Goal: Entertainment & Leisure: Consume media (video, audio)

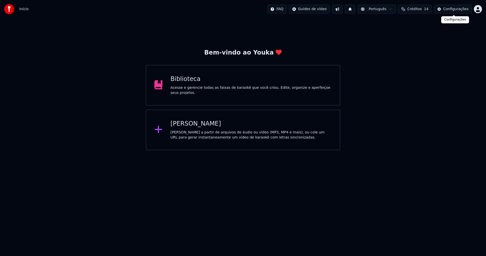
click at [458, 10] on div "Configurações" at bounding box center [455, 9] width 25 height 5
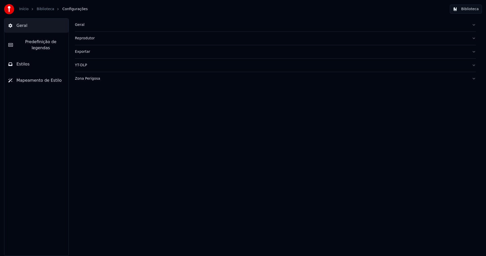
click at [80, 26] on div "Geral" at bounding box center [271, 24] width 393 height 5
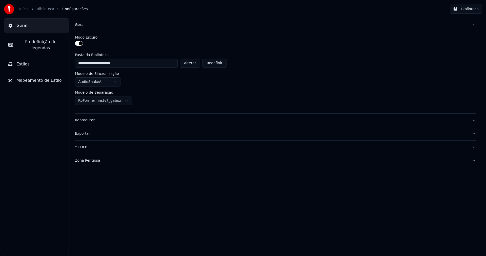
click at [194, 63] on button "Alterar" at bounding box center [190, 63] width 21 height 9
type input "**********"
click at [468, 8] on button "Biblioteca" at bounding box center [466, 9] width 32 height 9
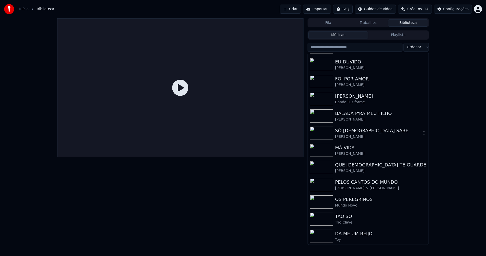
scroll to position [152, 0]
click at [459, 9] on div "Configurações" at bounding box center [455, 9] width 25 height 5
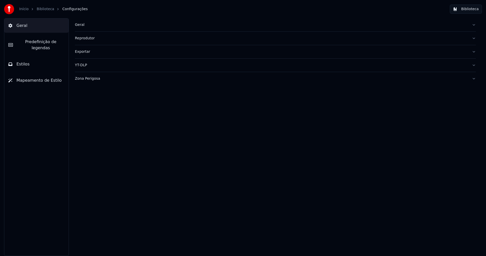
click at [82, 25] on div "Geral" at bounding box center [271, 24] width 393 height 5
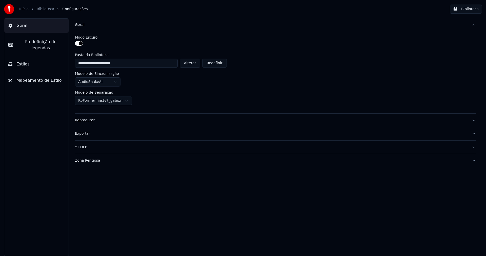
click at [196, 64] on button "Alterar" at bounding box center [190, 63] width 21 height 9
type input "**********"
click at [474, 10] on button "Biblioteca" at bounding box center [466, 9] width 32 height 9
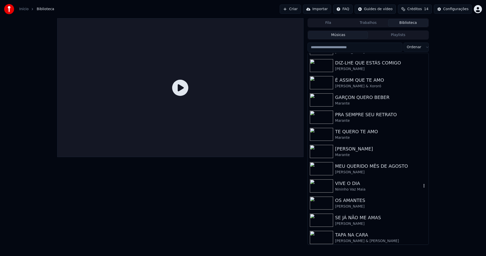
scroll to position [84, 0]
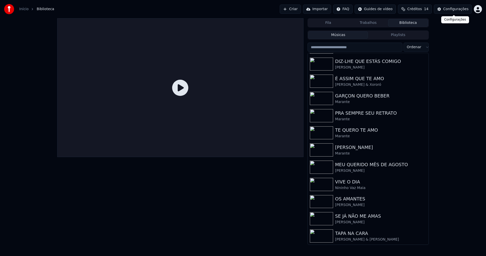
click at [463, 8] on div "Configurações" at bounding box center [455, 9] width 25 height 5
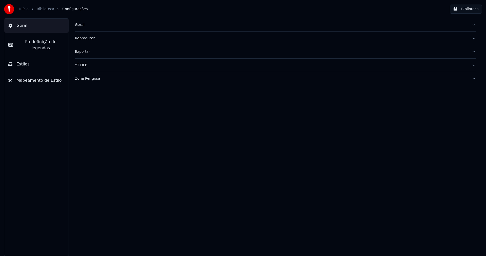
click at [81, 26] on div "Geral" at bounding box center [271, 24] width 393 height 5
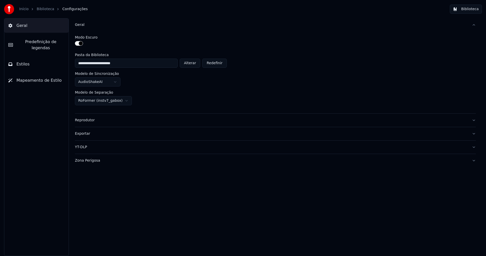
click at [193, 63] on button "Alterar" at bounding box center [190, 63] width 21 height 9
type input "**********"
click at [472, 10] on button "Biblioteca" at bounding box center [466, 9] width 32 height 9
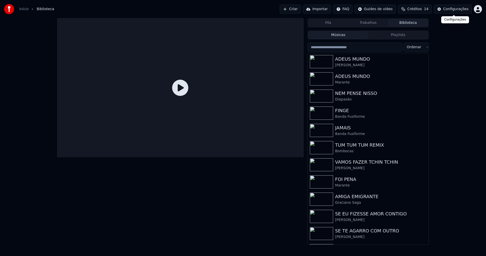
click at [457, 10] on div "Configurações" at bounding box center [455, 9] width 25 height 5
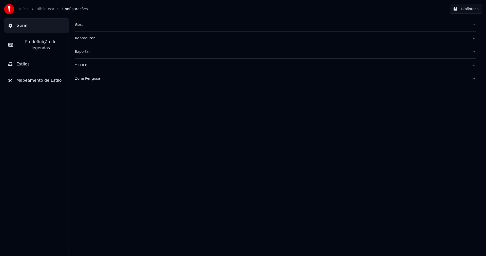
click at [78, 27] on div "Geral" at bounding box center [271, 24] width 393 height 5
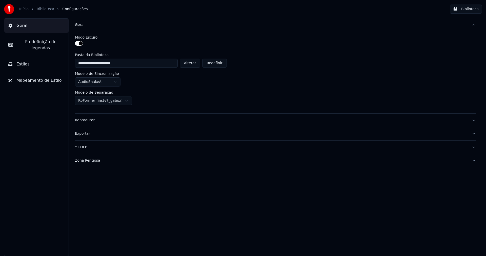
click at [198, 65] on button "Alterar" at bounding box center [190, 63] width 21 height 9
type input "**********"
click at [471, 11] on button "Biblioteca" at bounding box center [466, 9] width 32 height 9
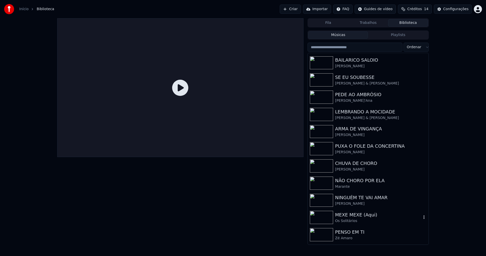
scroll to position [33, 0]
click at [462, 10] on div "Configurações" at bounding box center [455, 9] width 25 height 5
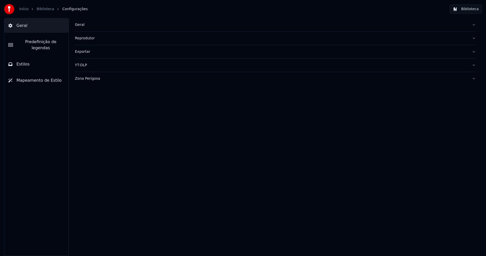
click at [80, 25] on div "Geral" at bounding box center [271, 24] width 393 height 5
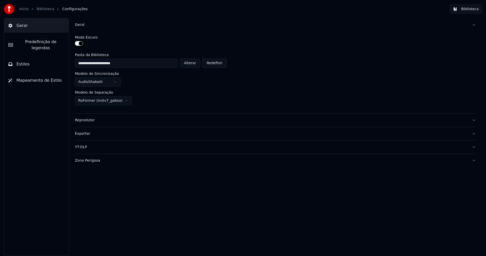
click at [194, 64] on button "Alterar" at bounding box center [190, 63] width 21 height 9
type input "**********"
click at [467, 8] on button "Biblioteca" at bounding box center [466, 9] width 32 height 9
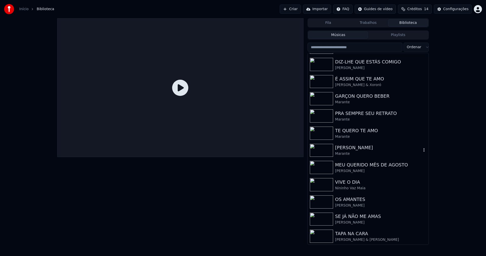
scroll to position [84, 0]
drag, startPoint x: 360, startPoint y: 60, endPoint x: 370, endPoint y: 56, distance: 11.3
click at [360, 61] on div "DIZ-LHE QUE ESTÁS COMIGO" at bounding box center [378, 61] width 86 height 7
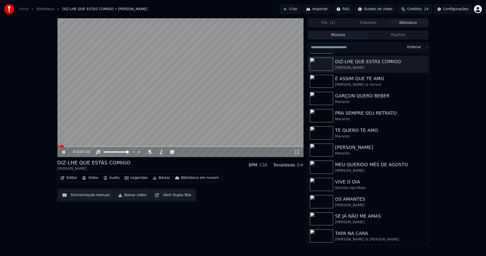
click at [96, 146] on span at bounding box center [180, 146] width 246 height 1
click at [131, 147] on span at bounding box center [180, 146] width 246 height 1
click at [111, 177] on button "Áudio" at bounding box center [111, 177] width 20 height 7
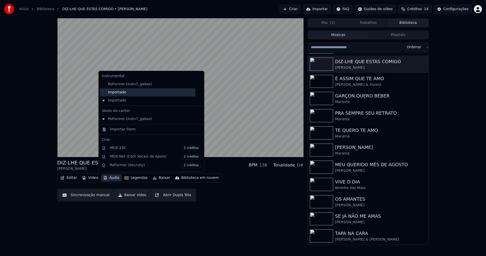
click at [114, 94] on div "Importado" at bounding box center [148, 92] width 96 height 8
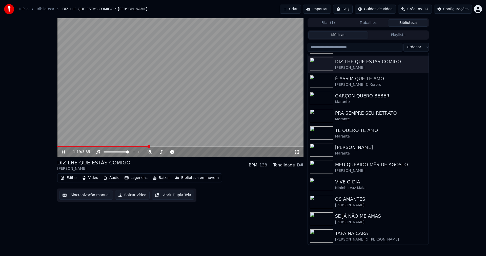
click at [64, 152] on icon at bounding box center [67, 152] width 12 height 4
click at [129, 196] on button "Baixar vídeo" at bounding box center [132, 194] width 35 height 9
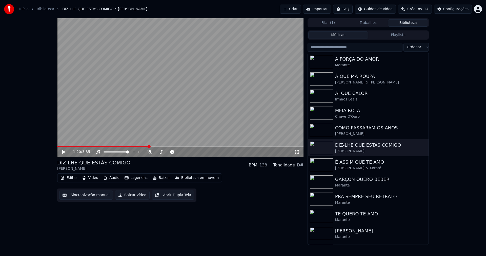
click at [413, 23] on button "Biblioteca" at bounding box center [408, 22] width 40 height 7
click at [361, 60] on div "A FORÇA DO AMOR" at bounding box center [378, 58] width 86 height 7
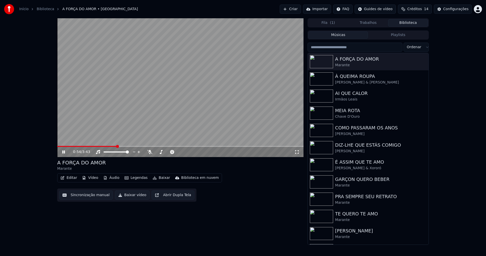
click at [117, 146] on span at bounding box center [180, 146] width 246 height 1
click at [130, 196] on button "Baixar vídeo" at bounding box center [132, 194] width 35 height 9
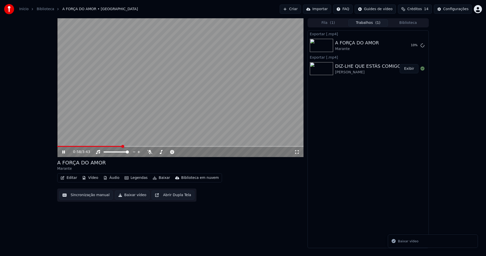
click at [65, 151] on icon at bounding box center [63, 151] width 3 height 3
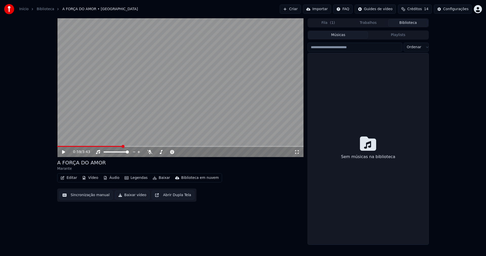
click at [412, 24] on button "Biblioteca" at bounding box center [408, 22] width 40 height 7
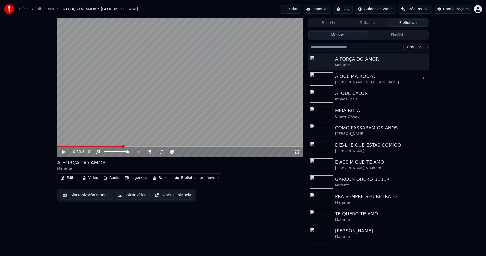
click at [354, 82] on div "[PERSON_NAME] & [PERSON_NAME]" at bounding box center [378, 82] width 86 height 5
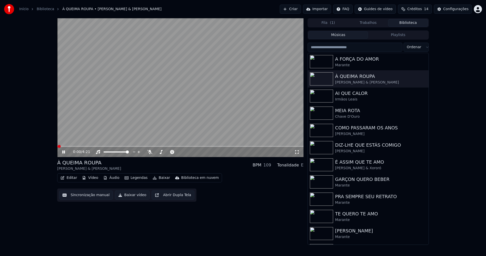
click at [132, 146] on span at bounding box center [180, 146] width 246 height 1
click at [132, 195] on button "Baixar vídeo" at bounding box center [132, 194] width 35 height 9
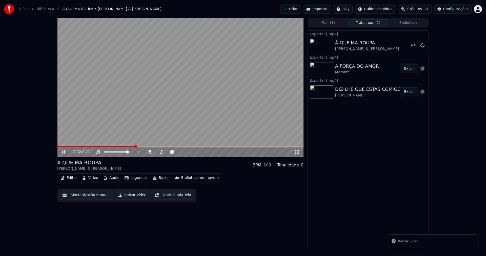
click at [64, 152] on icon at bounding box center [67, 152] width 12 height 4
click at [406, 22] on button "Biblioteca" at bounding box center [408, 22] width 40 height 7
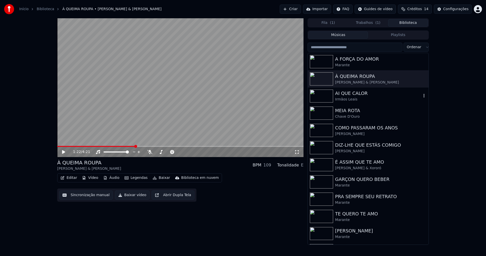
drag, startPoint x: 358, startPoint y: 100, endPoint x: 379, endPoint y: 90, distance: 23.7
click at [358, 100] on div "Irmãos Leais" at bounding box center [378, 99] width 86 height 5
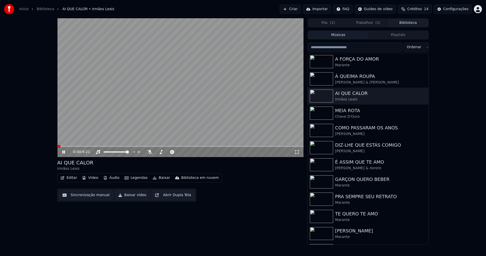
click at [131, 146] on span at bounding box center [180, 146] width 246 height 1
click at [113, 178] on button "Áudio" at bounding box center [111, 177] width 20 height 7
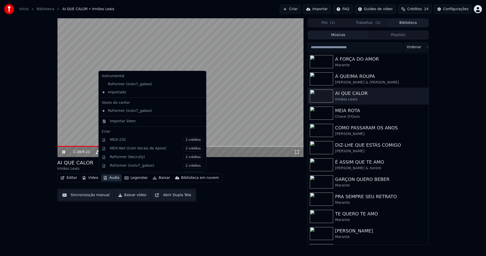
click at [63, 151] on icon at bounding box center [63, 151] width 3 height 3
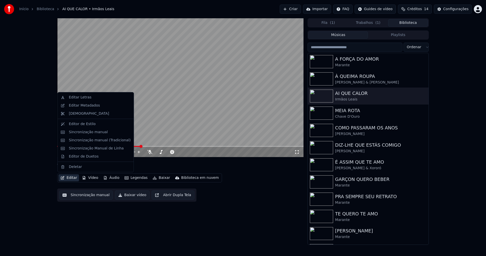
click at [74, 178] on button "Editar" at bounding box center [69, 177] width 21 height 7
click at [100, 141] on div "Sincronização manual (Tradicional)" at bounding box center [100, 140] width 62 height 5
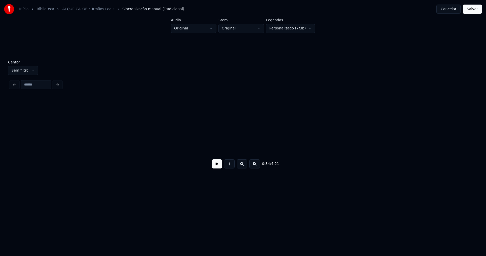
scroll to position [0, 1730]
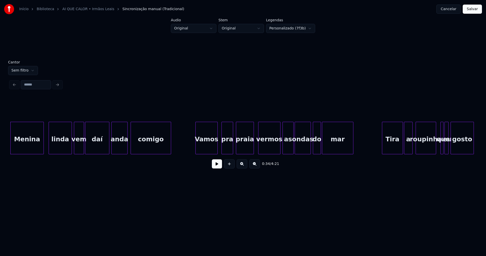
click at [216, 166] on button at bounding box center [217, 163] width 10 height 9
click at [445, 10] on button "Cancelar" at bounding box center [449, 9] width 24 height 9
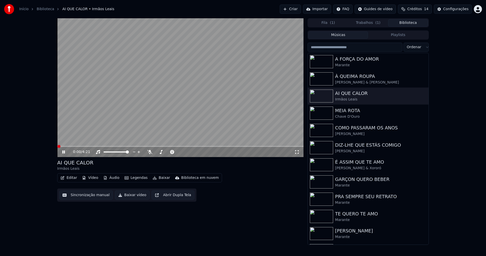
click at [130, 196] on button "Baixar vídeo" at bounding box center [132, 194] width 35 height 9
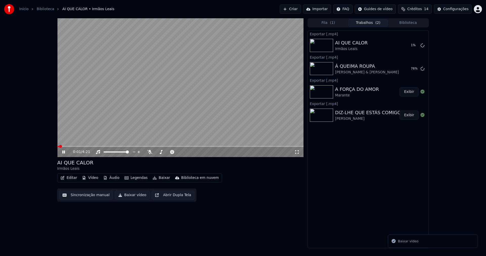
click at [64, 151] on icon at bounding box center [63, 151] width 3 height 3
click at [408, 23] on button "Biblioteca" at bounding box center [408, 22] width 40 height 7
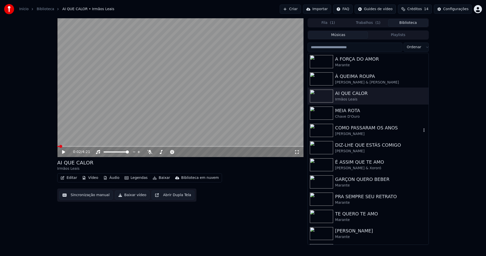
click at [355, 134] on div "[PERSON_NAME]" at bounding box center [378, 133] width 86 height 5
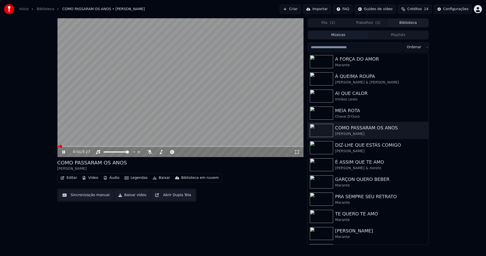
click at [130, 195] on button "Baixar vídeo" at bounding box center [132, 194] width 35 height 9
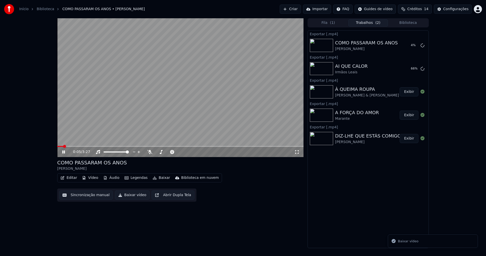
click at [64, 151] on icon at bounding box center [67, 152] width 12 height 4
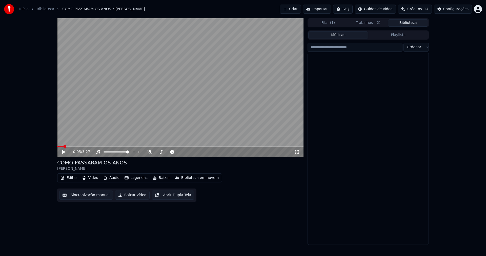
click at [410, 22] on button "Biblioteca" at bounding box center [408, 22] width 40 height 7
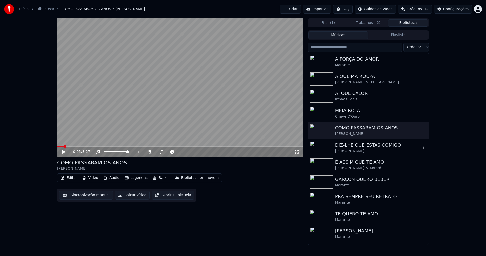
click at [362, 151] on div "[PERSON_NAME]" at bounding box center [378, 150] width 86 height 5
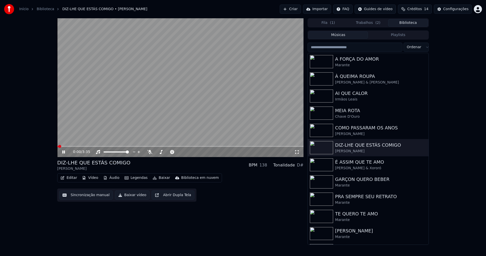
click at [412, 23] on button "Biblioteca" at bounding box center [408, 22] width 40 height 7
click at [412, 22] on button "Biblioteca" at bounding box center [408, 22] width 40 height 7
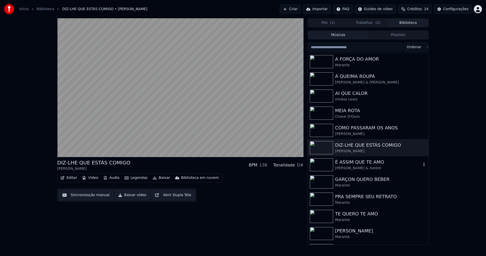
click at [363, 164] on div "É ASSIM QUE TE AMO" at bounding box center [378, 161] width 86 height 7
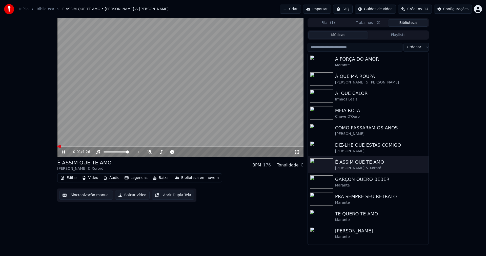
click at [130, 197] on button "Baixar vídeo" at bounding box center [132, 194] width 35 height 9
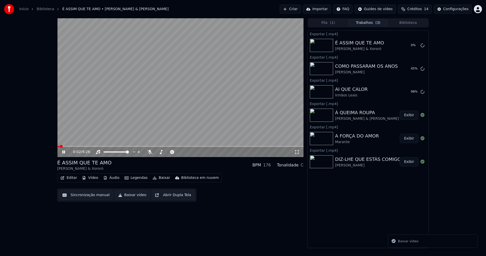
click at [416, 23] on button "Biblioteca" at bounding box center [408, 22] width 40 height 7
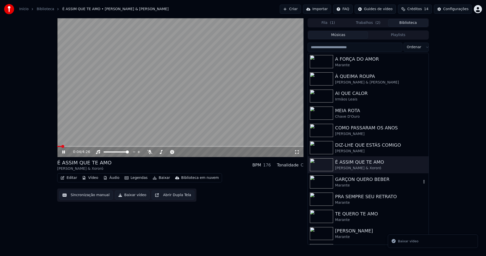
click at [357, 182] on div "GARÇON QUERO BEBER" at bounding box center [378, 179] width 86 height 7
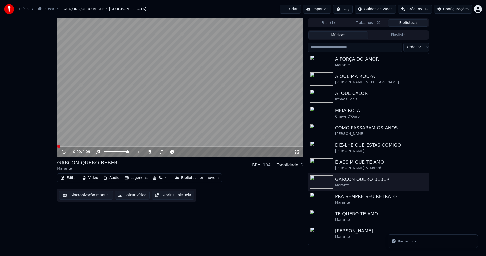
click at [133, 195] on button "Baixar vídeo" at bounding box center [132, 194] width 35 height 9
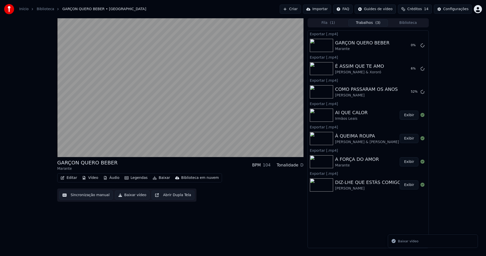
click at [412, 24] on button "Biblioteca" at bounding box center [408, 22] width 40 height 7
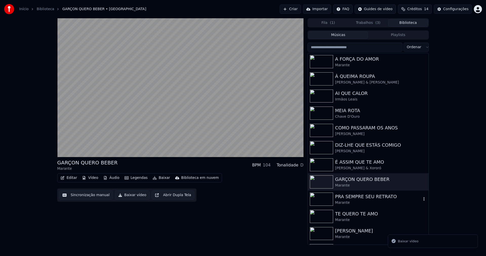
click at [371, 201] on div "Marante" at bounding box center [378, 202] width 86 height 5
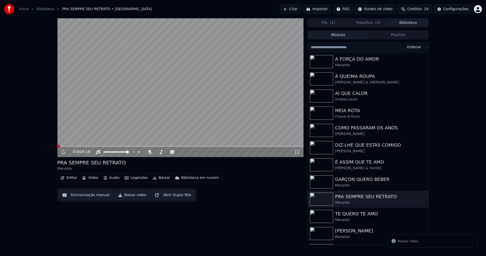
click at [113, 180] on button "Áudio" at bounding box center [111, 177] width 20 height 7
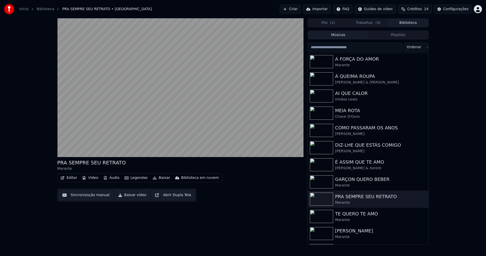
click at [131, 197] on button "Baixar vídeo" at bounding box center [132, 194] width 35 height 9
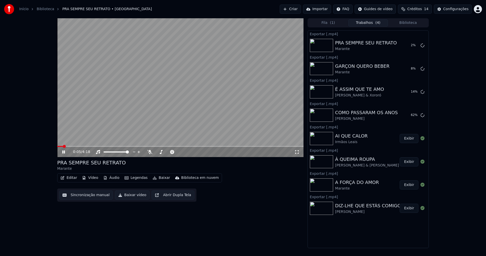
click at [408, 24] on button "Biblioteca" at bounding box center [408, 22] width 40 height 7
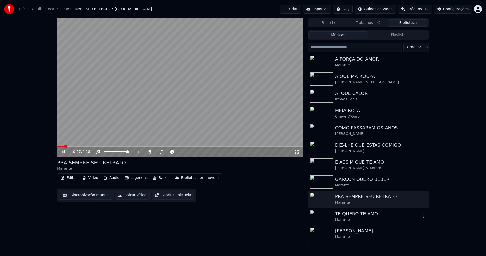
click at [366, 214] on div "TE QUERO TE AMO" at bounding box center [378, 213] width 86 height 7
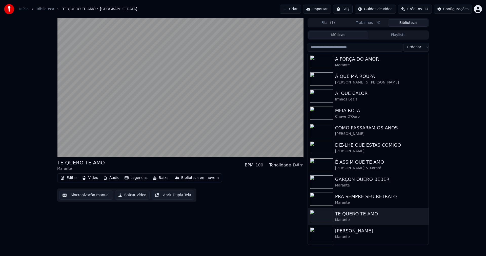
click at [130, 196] on button "Baixar vídeo" at bounding box center [132, 194] width 35 height 9
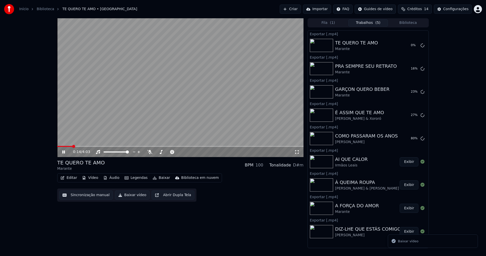
click at [63, 151] on icon at bounding box center [63, 151] width 3 height 3
click at [412, 24] on button "Biblioteca" at bounding box center [408, 22] width 40 height 7
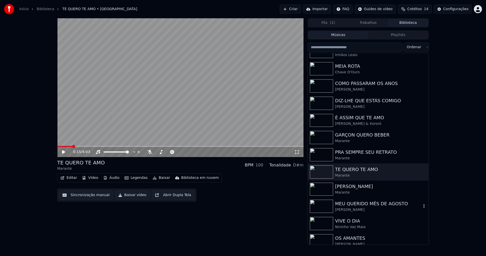
scroll to position [51, 0]
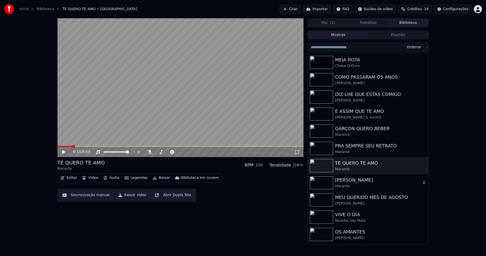
drag, startPoint x: 357, startPoint y: 186, endPoint x: 354, endPoint y: 184, distance: 3.0
click at [357, 185] on div "Marante" at bounding box center [378, 185] width 86 height 5
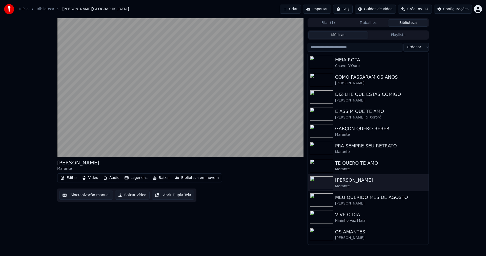
click at [134, 195] on button "Baixar vídeo" at bounding box center [132, 194] width 35 height 9
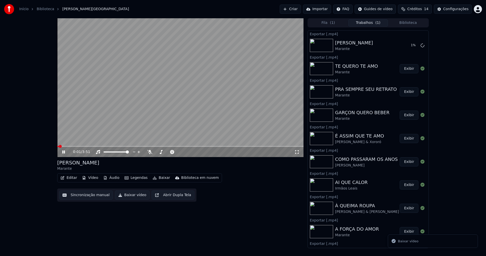
click at [412, 22] on button "Biblioteca" at bounding box center [408, 22] width 40 height 7
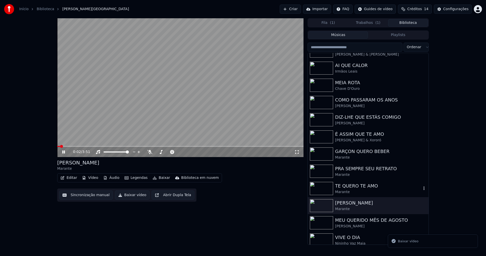
scroll to position [51, 0]
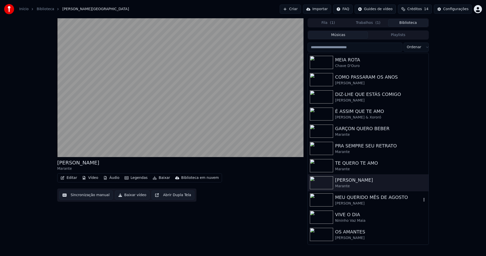
click at [352, 202] on div "[PERSON_NAME]" at bounding box center [378, 203] width 86 height 5
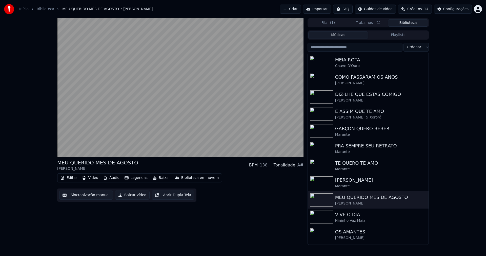
click at [126, 195] on button "Baixar vídeo" at bounding box center [132, 194] width 35 height 9
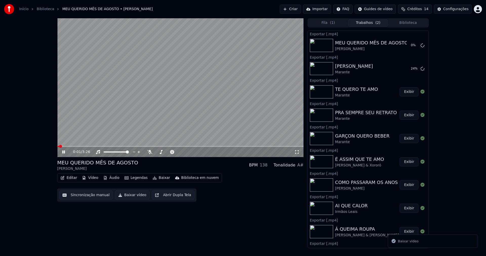
click at [413, 25] on button "Biblioteca" at bounding box center [408, 22] width 40 height 7
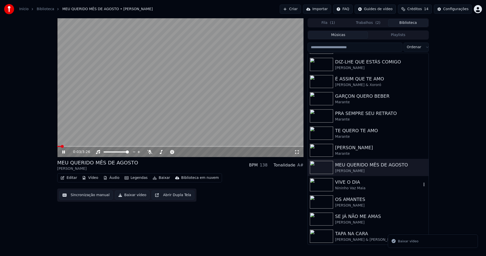
scroll to position [84, 0]
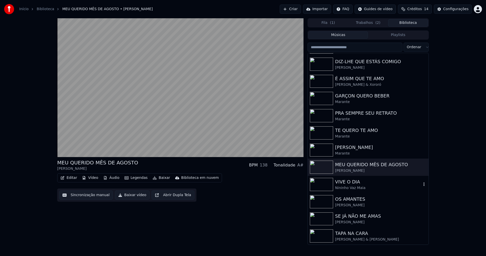
click at [358, 186] on div "Nininho Vaz Maia" at bounding box center [378, 187] width 86 height 5
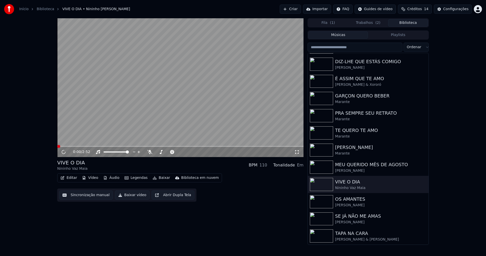
click at [123, 197] on button "Baixar vídeo" at bounding box center [132, 194] width 35 height 9
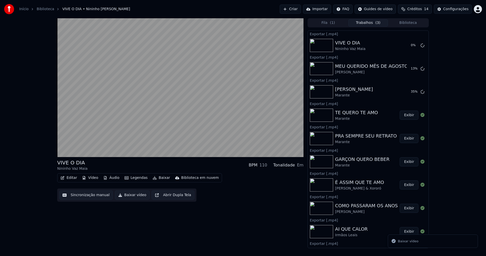
click at [414, 23] on button "Biblioteca" at bounding box center [408, 22] width 40 height 7
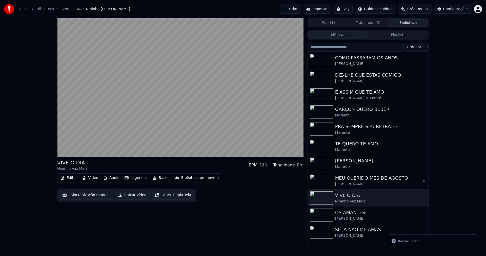
scroll to position [83, 0]
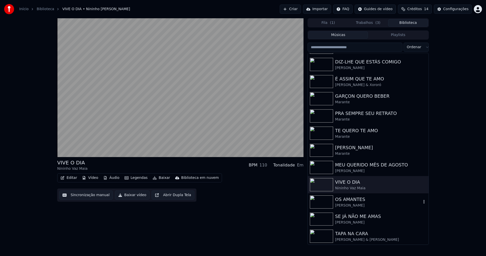
click at [352, 204] on div "[PERSON_NAME]" at bounding box center [378, 205] width 86 height 5
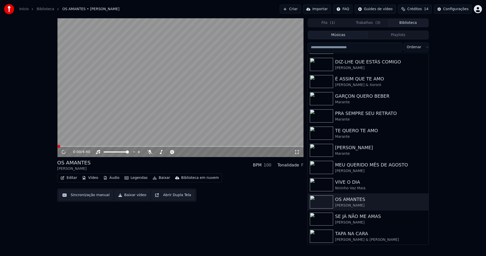
click at [126, 195] on button "Baixar vídeo" at bounding box center [132, 194] width 35 height 9
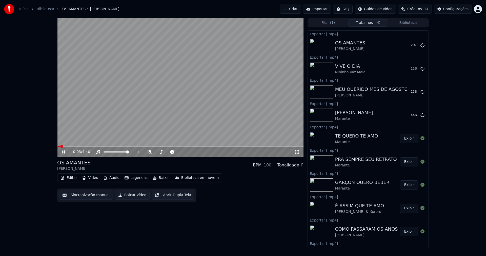
click at [411, 23] on button "Biblioteca" at bounding box center [408, 22] width 40 height 7
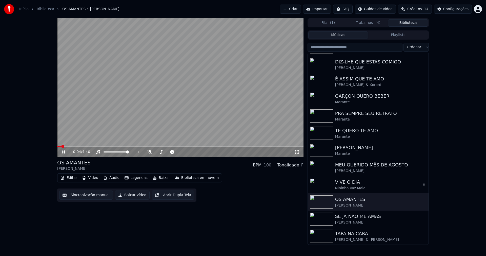
scroll to position [84, 0]
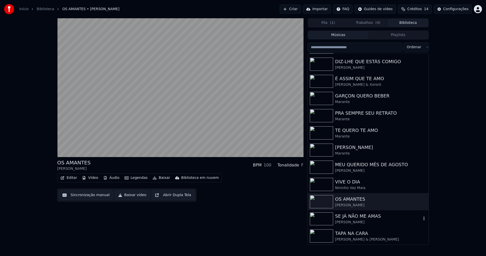
click at [352, 220] on div "[PERSON_NAME]" at bounding box center [378, 221] width 86 height 5
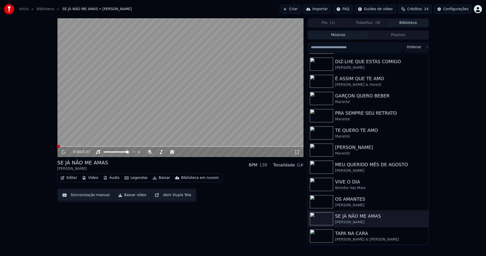
click at [122, 196] on button "Baixar vídeo" at bounding box center [132, 194] width 35 height 9
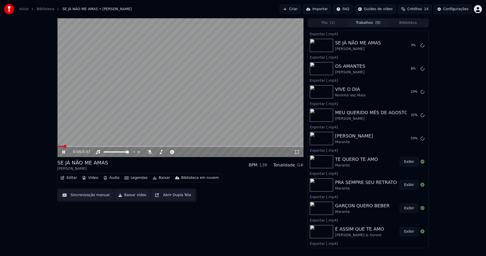
click at [412, 22] on button "Biblioteca" at bounding box center [408, 22] width 40 height 7
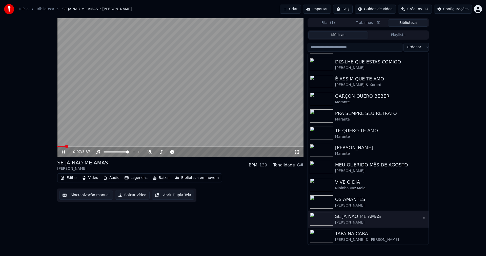
scroll to position [84, 0]
click at [361, 236] on div "TAPA NA CARA" at bounding box center [378, 232] width 86 height 7
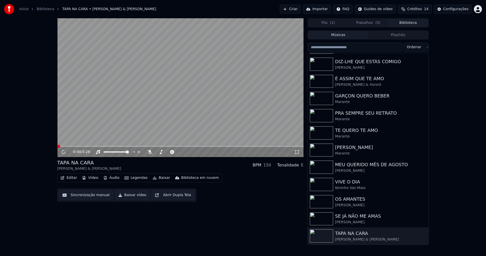
click at [128, 196] on button "Baixar vídeo" at bounding box center [132, 194] width 35 height 9
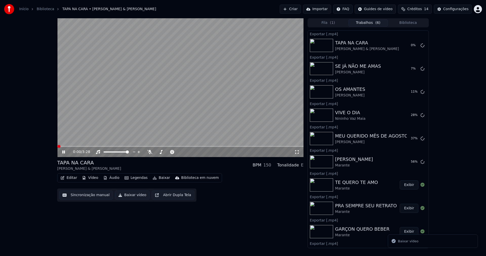
click at [139, 146] on span at bounding box center [180, 146] width 246 height 1
click at [63, 152] on icon at bounding box center [63, 151] width 3 height 3
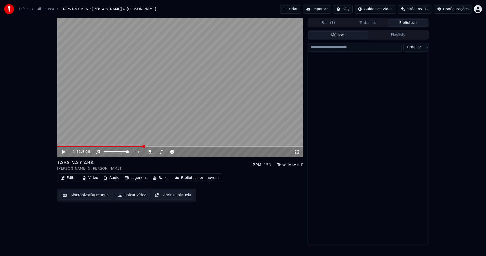
click at [419, 21] on button "Biblioteca" at bounding box center [408, 22] width 40 height 7
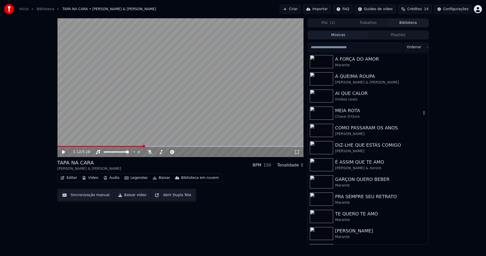
click at [354, 114] on div "Chave D'Ouro" at bounding box center [378, 116] width 86 height 5
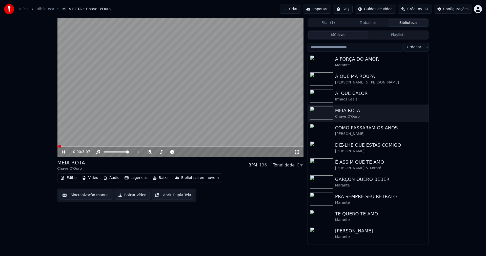
click at [90, 181] on button "Vídeo" at bounding box center [90, 177] width 20 height 7
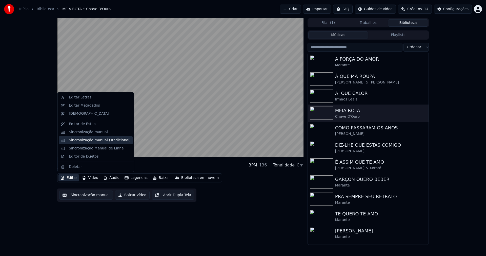
click at [86, 140] on div "Sincronização manual (Tradicional)" at bounding box center [100, 140] width 62 height 5
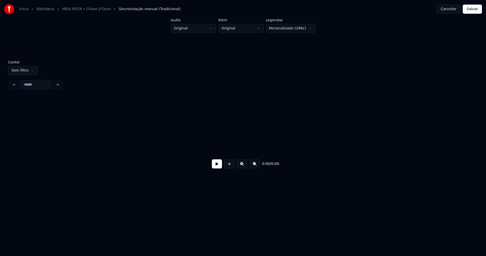
scroll to position [0, 1329]
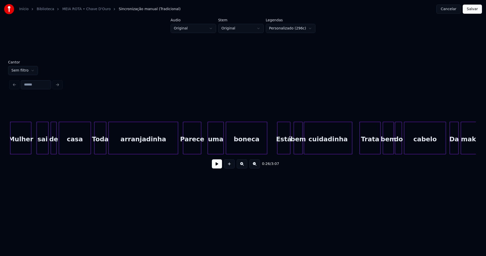
click at [217, 166] on button at bounding box center [217, 163] width 10 height 9
drag, startPoint x: 217, startPoint y: 166, endPoint x: 285, endPoint y: 92, distance: 100.9
click at [219, 163] on button at bounding box center [217, 163] width 10 height 9
click at [453, 10] on button "Cancelar" at bounding box center [449, 9] width 24 height 9
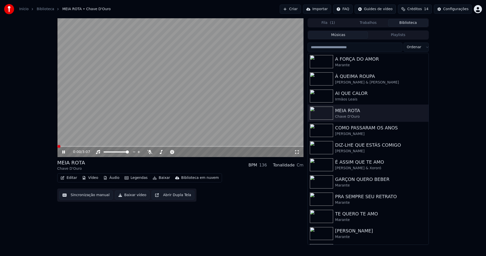
drag, startPoint x: 411, startPoint y: 22, endPoint x: 408, endPoint y: 22, distance: 3.3
click at [408, 22] on button "Biblioteca" at bounding box center [408, 22] width 40 height 7
click at [450, 10] on div "Configurações" at bounding box center [455, 9] width 25 height 5
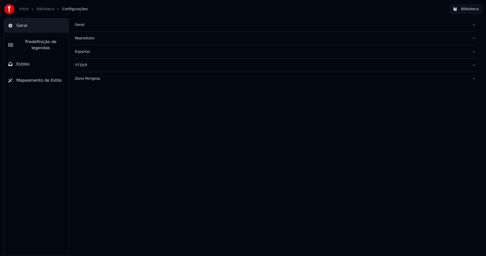
click at [42, 59] on button "Estilos" at bounding box center [36, 64] width 64 height 14
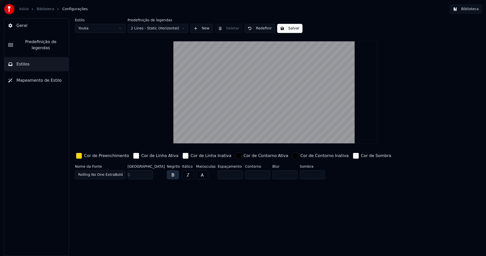
click at [80, 155] on div "button" at bounding box center [79, 155] width 6 height 6
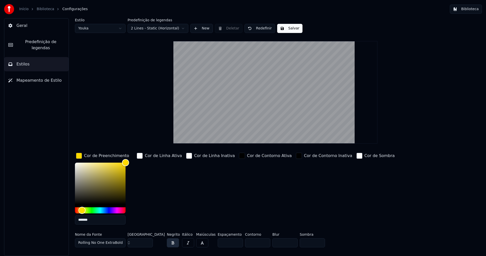
click at [94, 219] on input "*******" at bounding box center [100, 219] width 51 height 9
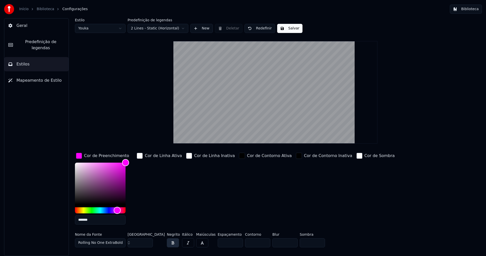
type input "*******"
drag, startPoint x: 77, startPoint y: 154, endPoint x: 205, endPoint y: 78, distance: 149.1
click at [77, 154] on div "button" at bounding box center [79, 155] width 6 height 6
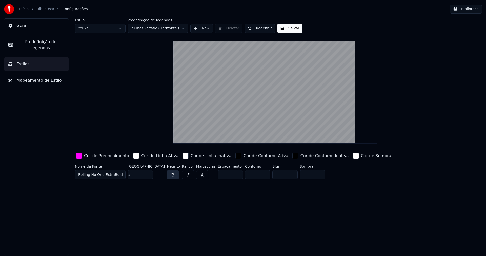
click at [291, 29] on button "Salvar" at bounding box center [289, 28] width 25 height 9
click at [465, 9] on button "Biblioteca" at bounding box center [466, 9] width 32 height 9
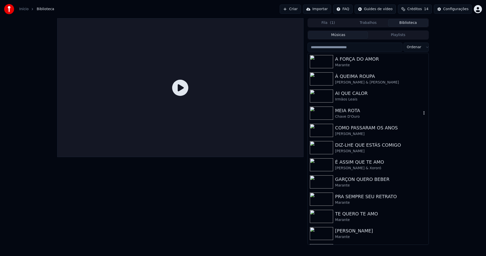
drag, startPoint x: 354, startPoint y: 111, endPoint x: 404, endPoint y: 109, distance: 51.0
click at [354, 111] on div "MEIA ROTA" at bounding box center [378, 110] width 86 height 7
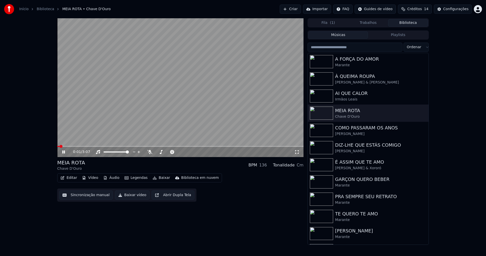
click at [127, 146] on span at bounding box center [180, 146] width 246 height 1
click at [64, 151] on icon at bounding box center [67, 152] width 12 height 4
click at [131, 195] on button "Baixar vídeo" at bounding box center [132, 194] width 35 height 9
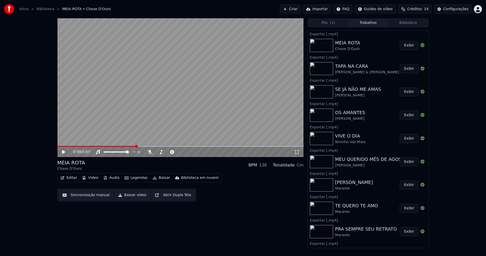
click at [406, 23] on button "Biblioteca" at bounding box center [408, 22] width 40 height 7
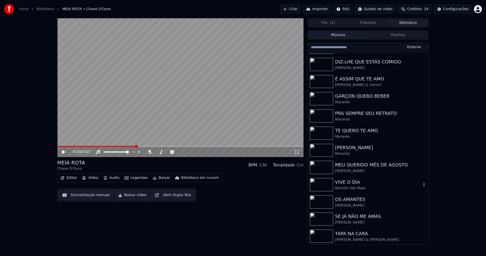
scroll to position [84, 0]
click at [459, 9] on div "Configurações" at bounding box center [455, 9] width 25 height 5
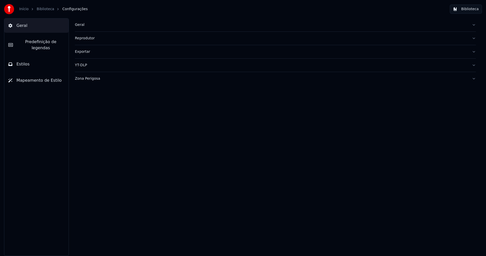
click at [79, 24] on div "Geral" at bounding box center [271, 24] width 393 height 5
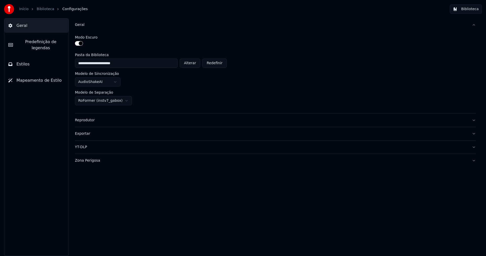
click at [197, 64] on button "Alterar" at bounding box center [190, 63] width 21 height 9
type input "**********"
click at [474, 9] on button "Biblioteca" at bounding box center [466, 9] width 32 height 9
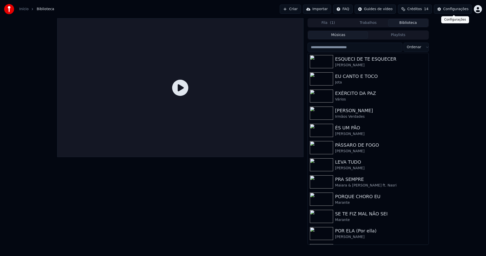
click at [457, 10] on div "Configurações" at bounding box center [455, 9] width 25 height 5
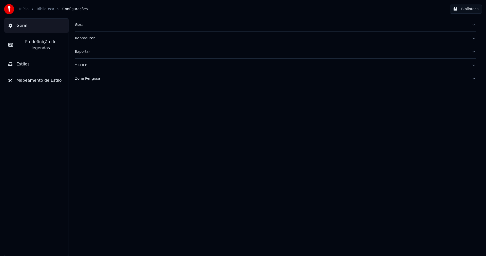
click at [79, 26] on div "Geral" at bounding box center [271, 24] width 393 height 5
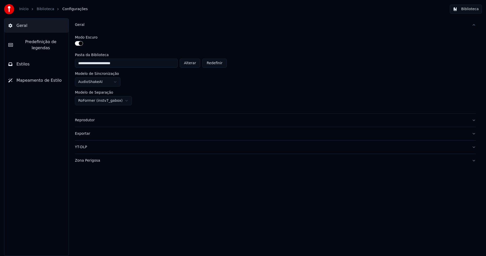
click at [193, 64] on button "Alterar" at bounding box center [190, 63] width 21 height 9
type input "**********"
click at [471, 10] on button "Biblioteca" at bounding box center [466, 9] width 32 height 9
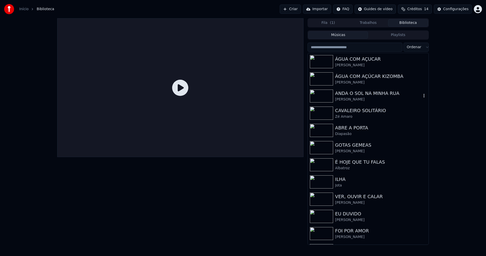
click at [358, 97] on div "[PERSON_NAME]" at bounding box center [378, 99] width 86 height 5
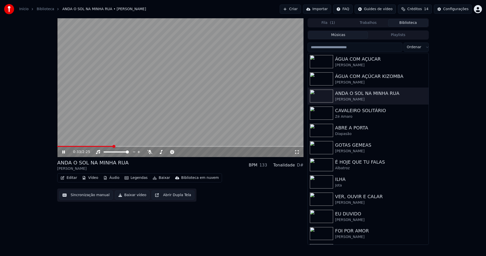
click at [114, 146] on span at bounding box center [180, 146] width 246 height 1
click at [65, 152] on icon at bounding box center [63, 151] width 3 height 3
click at [128, 196] on button "Baixar vídeo" at bounding box center [132, 194] width 35 height 9
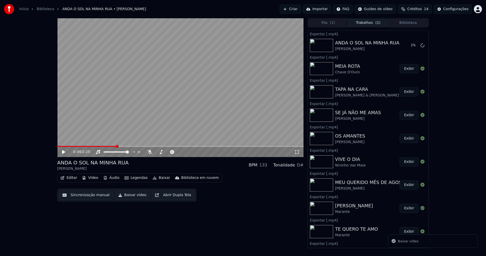
click at [416, 24] on button "Biblioteca" at bounding box center [408, 22] width 40 height 7
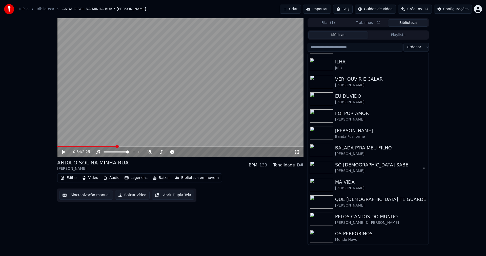
scroll to position [127, 0]
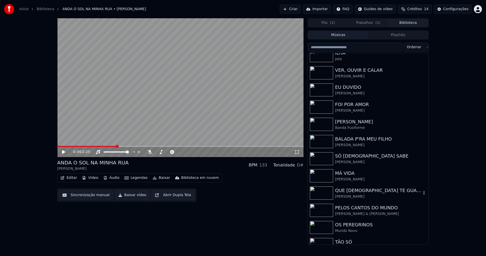
click at [355, 196] on div "[PERSON_NAME]" at bounding box center [378, 196] width 86 height 5
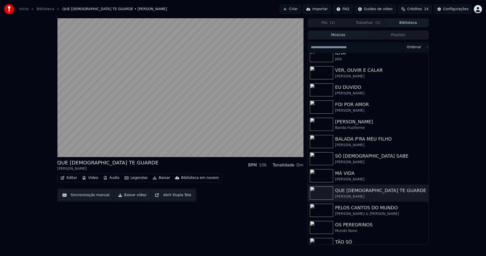
click at [127, 196] on button "Baixar vídeo" at bounding box center [132, 194] width 35 height 9
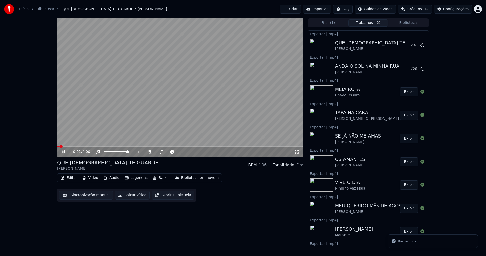
click at [413, 23] on button "Biblioteca" at bounding box center [408, 22] width 40 height 7
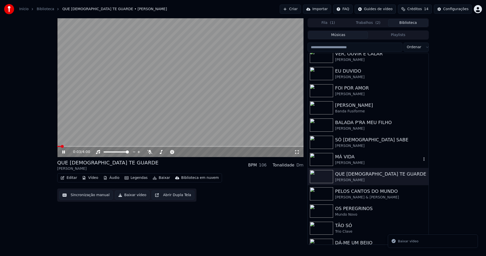
scroll to position [152, 0]
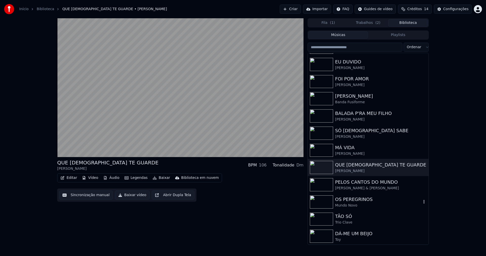
click at [358, 204] on div "Mundo Novo" at bounding box center [378, 205] width 86 height 5
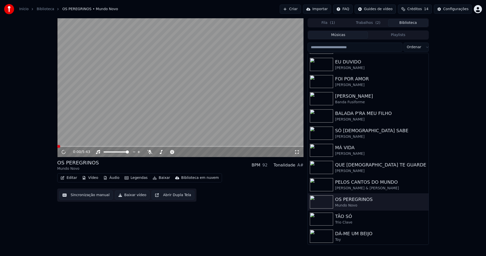
click at [125, 196] on button "Baixar vídeo" at bounding box center [132, 194] width 35 height 9
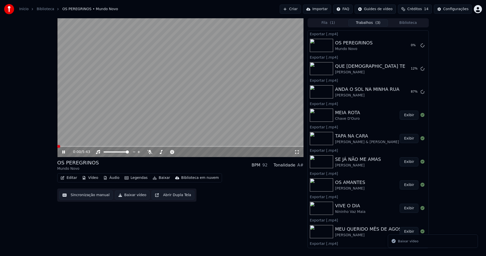
click at [418, 24] on button "Biblioteca" at bounding box center [408, 22] width 40 height 7
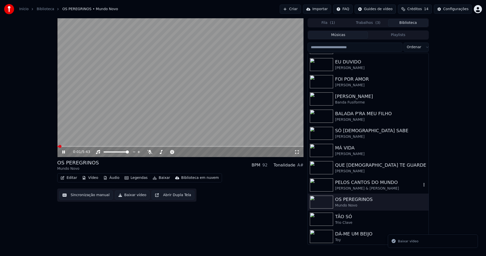
scroll to position [152, 0]
click at [106, 146] on span at bounding box center [180, 146] width 246 height 1
click at [65, 151] on icon at bounding box center [67, 152] width 12 height 4
click at [114, 178] on button "Áudio" at bounding box center [111, 177] width 20 height 7
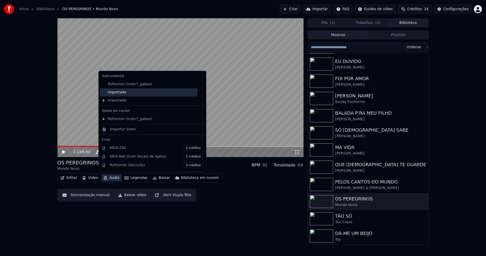
click at [114, 93] on div "Importado" at bounding box center [149, 92] width 98 height 8
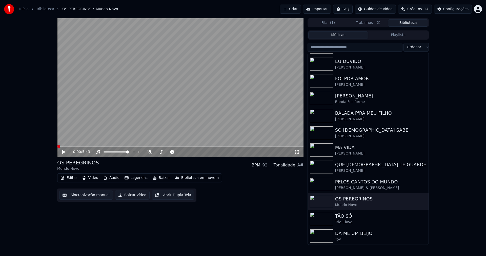
click at [65, 152] on icon at bounding box center [63, 152] width 3 height 4
click at [133, 146] on span at bounding box center [180, 146] width 246 height 1
click at [357, 24] on button "Trabalhos ( 2 )" at bounding box center [368, 22] width 40 height 7
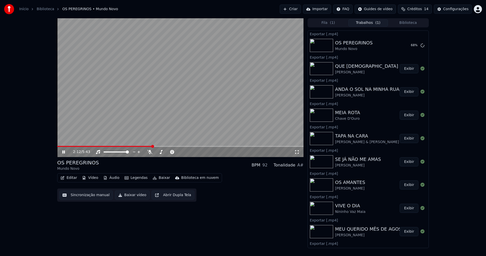
click at [93, 178] on button "Vídeo" at bounding box center [90, 177] width 20 height 7
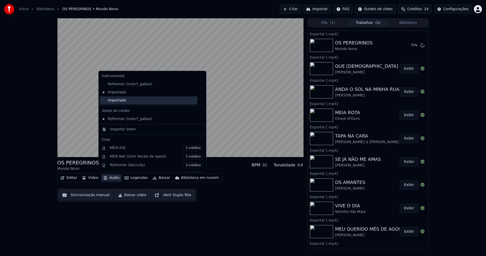
click at [110, 102] on div "Importado" at bounding box center [149, 100] width 98 height 8
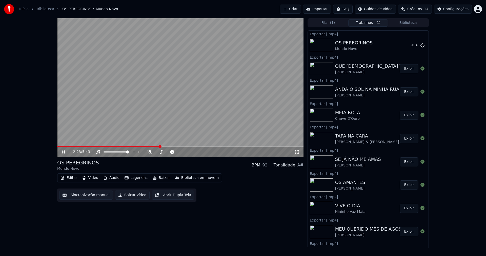
click at [64, 152] on icon at bounding box center [67, 152] width 12 height 4
click at [64, 151] on icon at bounding box center [63, 152] width 3 height 4
click at [112, 176] on button "Áudio" at bounding box center [111, 177] width 20 height 7
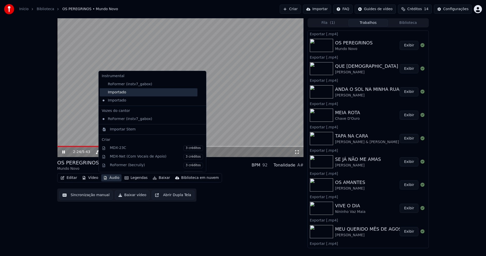
click at [125, 92] on div "Importado" at bounding box center [149, 92] width 98 height 8
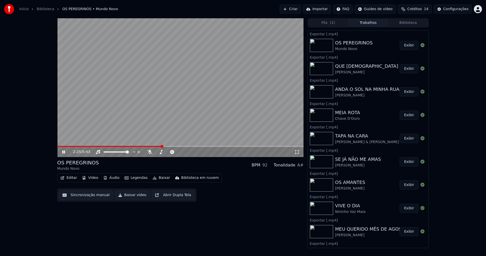
click at [64, 152] on icon at bounding box center [63, 151] width 3 height 3
drag, startPoint x: 133, startPoint y: 197, endPoint x: 152, endPoint y: 216, distance: 26.3
click at [133, 198] on button "Baixar vídeo" at bounding box center [132, 194] width 35 height 9
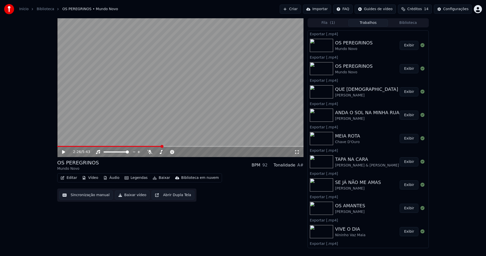
click at [412, 24] on button "Biblioteca" at bounding box center [408, 22] width 40 height 7
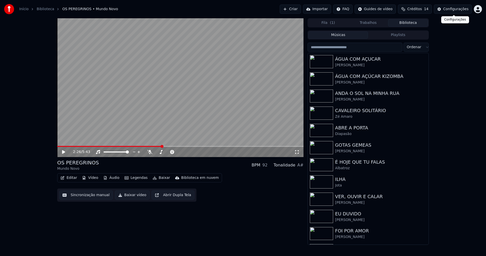
click at [459, 10] on div "Configurações" at bounding box center [455, 9] width 25 height 5
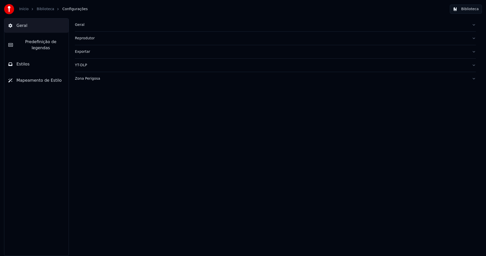
click at [37, 59] on button "Estilos" at bounding box center [36, 64] width 64 height 14
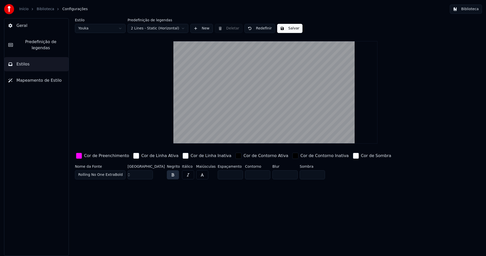
click at [78, 155] on div "button" at bounding box center [79, 155] width 6 height 6
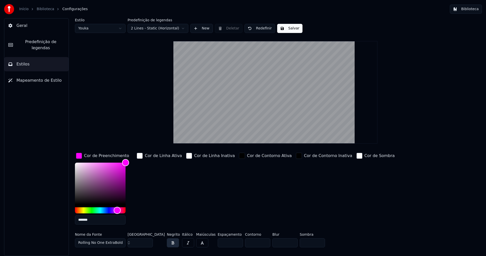
click at [92, 221] on input "*******" at bounding box center [100, 219] width 51 height 9
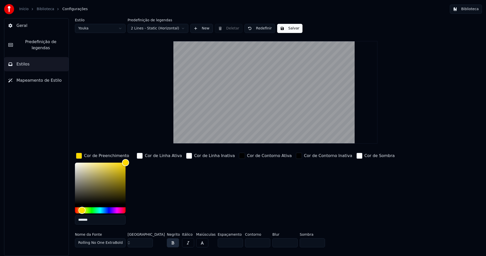
type input "*******"
click at [80, 155] on div "button" at bounding box center [79, 155] width 6 height 6
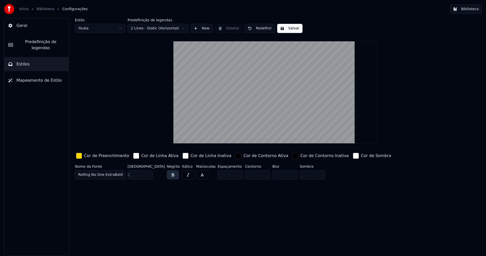
click at [281, 30] on button "Salvar" at bounding box center [289, 28] width 25 height 9
click at [470, 8] on button "Biblioteca" at bounding box center [466, 9] width 32 height 9
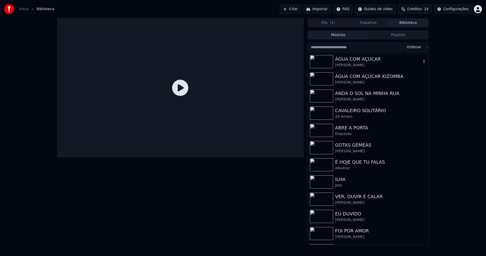
click at [359, 64] on div "[PERSON_NAME]" at bounding box center [378, 65] width 86 height 5
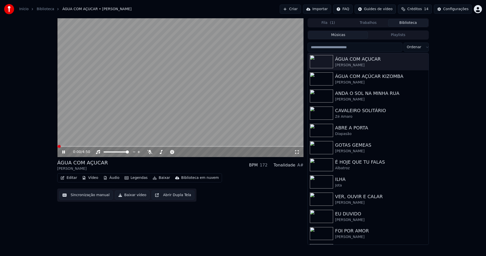
click at [127, 198] on button "Baixar vídeo" at bounding box center [132, 194] width 35 height 9
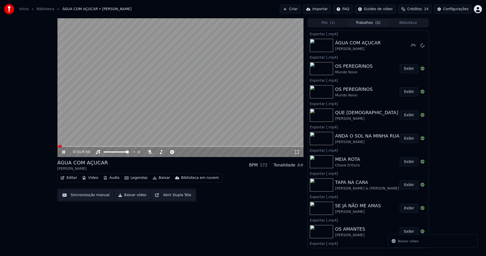
click at [417, 22] on button "Biblioteca" at bounding box center [408, 22] width 40 height 7
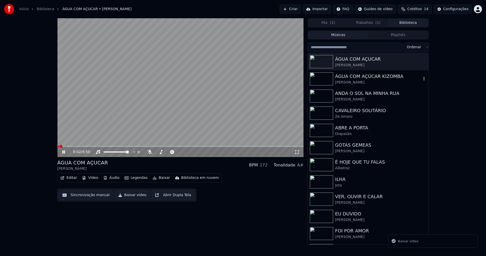
click at [375, 77] on div "ÁGUA COM AÇÚCAR KIZOMBA" at bounding box center [378, 76] width 86 height 7
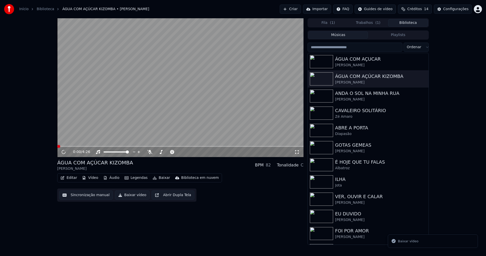
click at [129, 196] on button "Baixar vídeo" at bounding box center [132, 194] width 35 height 9
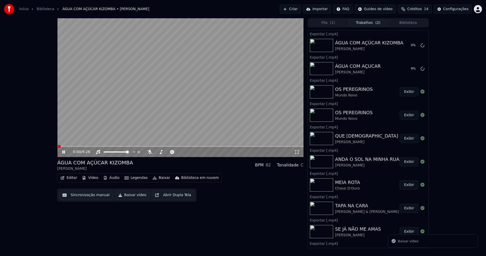
click at [415, 23] on button "Biblioteca" at bounding box center [408, 22] width 40 height 7
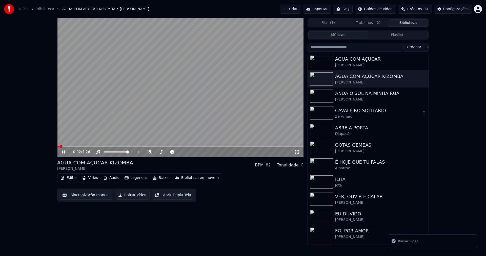
click at [344, 116] on div "Zé Amaro" at bounding box center [378, 116] width 86 height 5
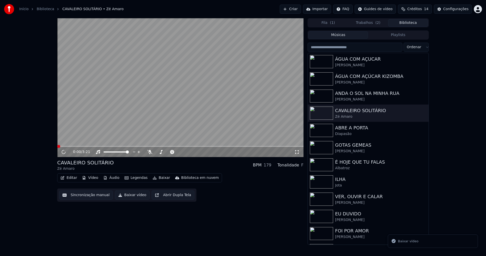
click at [131, 198] on button "Baixar vídeo" at bounding box center [132, 194] width 35 height 9
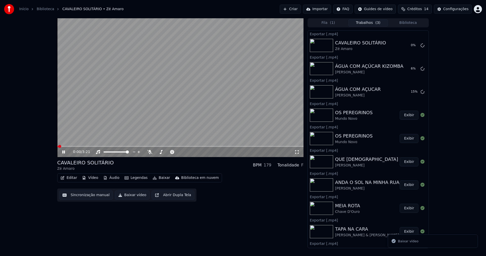
click at [417, 23] on button "Biblioteca" at bounding box center [408, 22] width 40 height 7
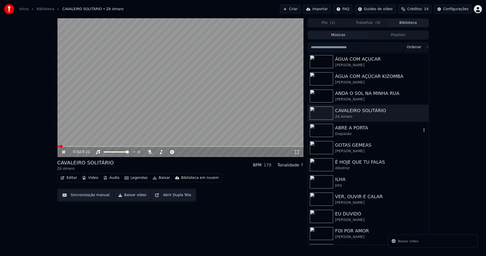
click at [349, 133] on div "Diapasão" at bounding box center [378, 133] width 86 height 5
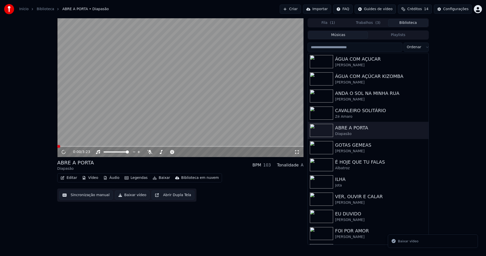
click at [128, 196] on button "Baixar vídeo" at bounding box center [132, 194] width 35 height 9
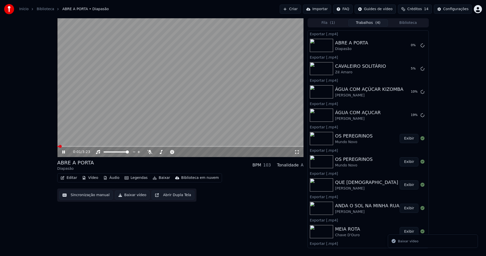
click at [414, 23] on button "Biblioteca" at bounding box center [408, 22] width 40 height 7
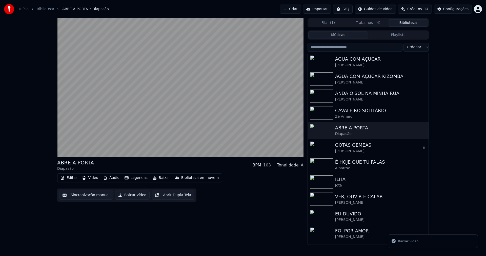
click at [351, 152] on div "[PERSON_NAME]" at bounding box center [378, 150] width 86 height 5
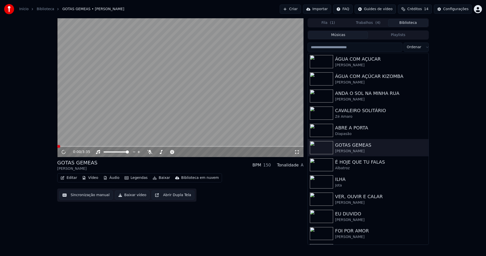
click at [137, 196] on button "Baixar vídeo" at bounding box center [132, 194] width 35 height 9
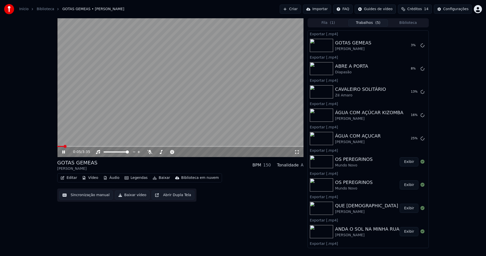
click at [63, 152] on icon at bounding box center [63, 151] width 3 height 3
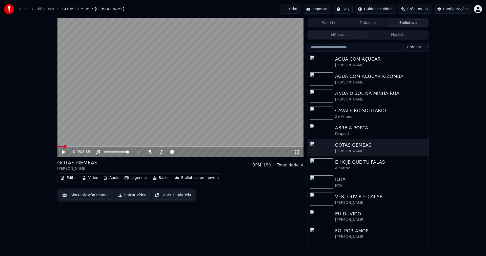
click at [416, 23] on button "Biblioteca" at bounding box center [408, 22] width 40 height 7
click at [368, 164] on div "É HOJE QUE TU FALAS" at bounding box center [378, 161] width 86 height 7
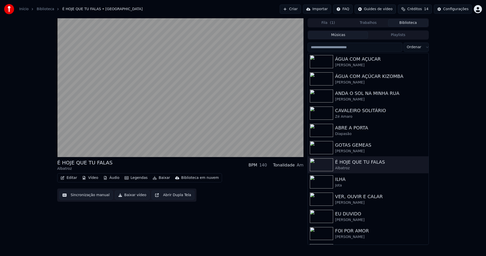
click at [129, 196] on button "Baixar vídeo" at bounding box center [132, 194] width 35 height 9
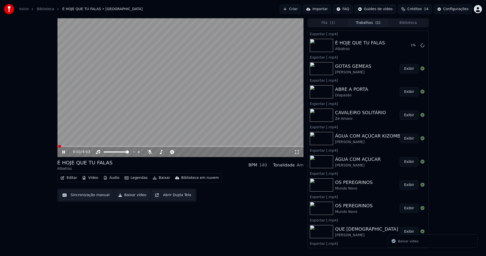
click at [413, 24] on button "Biblioteca" at bounding box center [408, 22] width 40 height 7
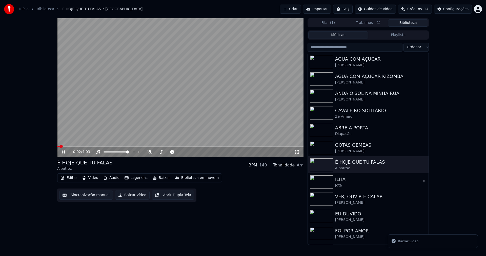
click at [352, 185] on div "Jota" at bounding box center [378, 185] width 86 height 5
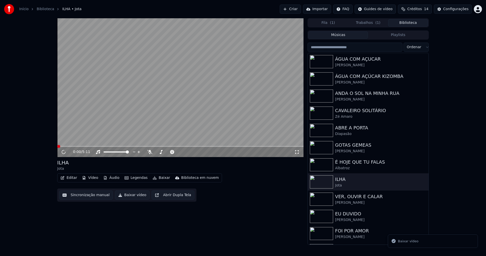
click at [133, 196] on button "Baixar vídeo" at bounding box center [132, 194] width 35 height 9
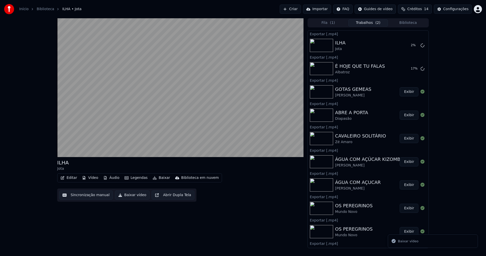
click at [413, 25] on button "Biblioteca" at bounding box center [408, 22] width 40 height 7
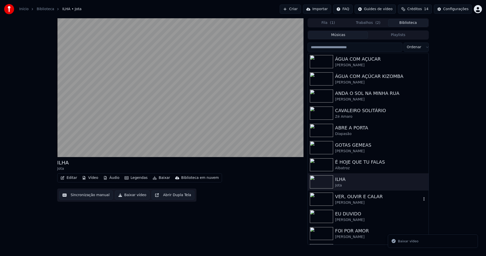
drag, startPoint x: 369, startPoint y: 200, endPoint x: 371, endPoint y: 196, distance: 4.6
click at [369, 200] on div "[PERSON_NAME]" at bounding box center [378, 202] width 86 height 5
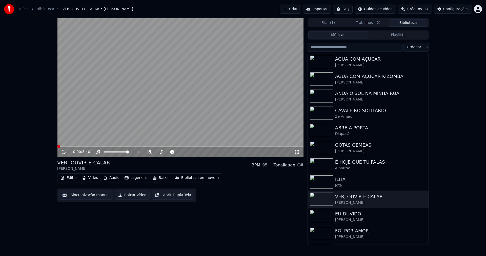
click at [132, 195] on button "Baixar vídeo" at bounding box center [132, 194] width 35 height 9
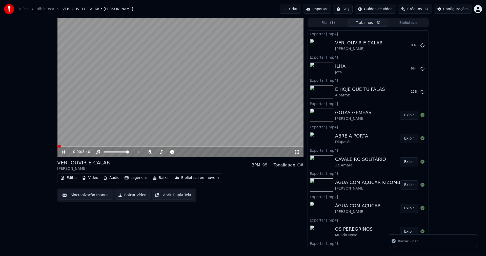
click at [413, 26] on button "Biblioteca" at bounding box center [408, 22] width 40 height 7
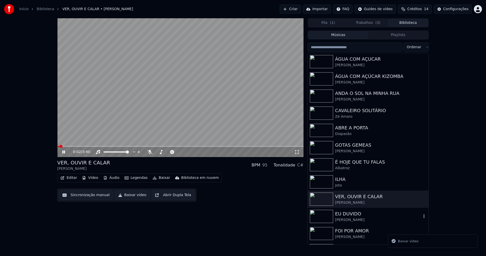
click at [357, 214] on div "EU DUVIDO" at bounding box center [378, 213] width 86 height 7
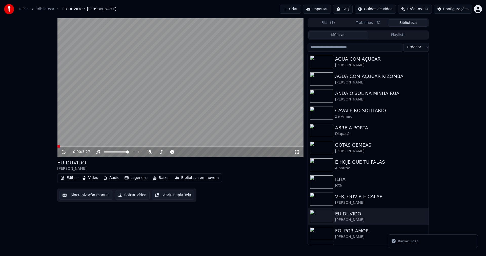
click at [128, 196] on button "Baixar vídeo" at bounding box center [132, 194] width 35 height 9
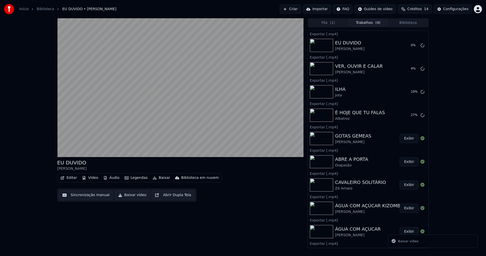
click at [413, 24] on button "Biblioteca" at bounding box center [408, 22] width 40 height 7
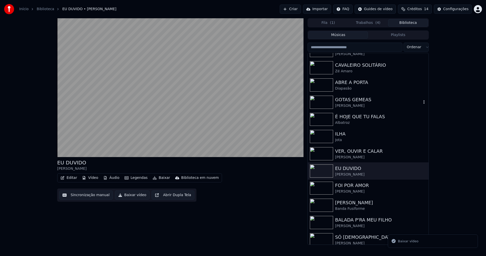
scroll to position [51, 0]
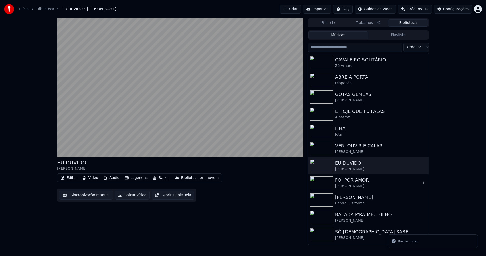
click at [351, 186] on div "[PERSON_NAME]" at bounding box center [378, 185] width 86 height 5
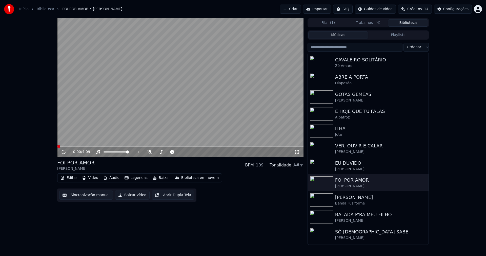
click at [132, 197] on button "Baixar vídeo" at bounding box center [132, 194] width 35 height 9
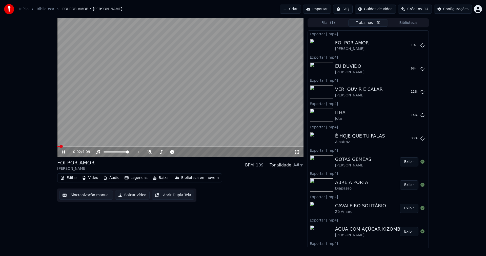
click at [412, 25] on button "Biblioteca" at bounding box center [408, 22] width 40 height 7
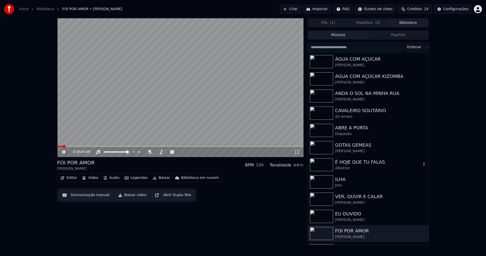
scroll to position [25, 0]
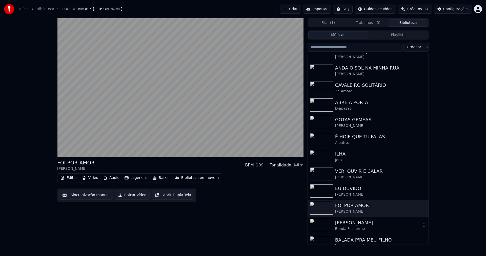
drag, startPoint x: 348, startPoint y: 228, endPoint x: 348, endPoint y: 222, distance: 5.6
click at [348, 228] on div "Banda Fusiforme" at bounding box center [378, 228] width 86 height 5
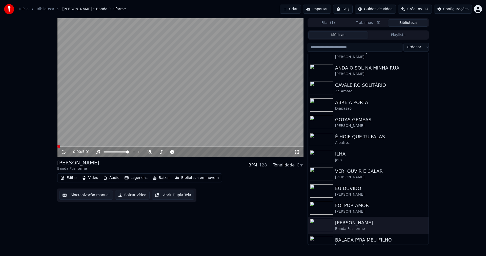
click at [135, 194] on button "Baixar vídeo" at bounding box center [132, 194] width 35 height 9
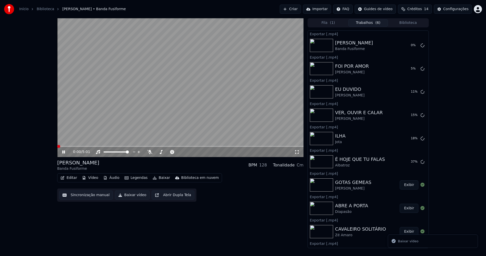
click at [63, 152] on icon at bounding box center [63, 151] width 3 height 3
